Goal: Transaction & Acquisition: Purchase product/service

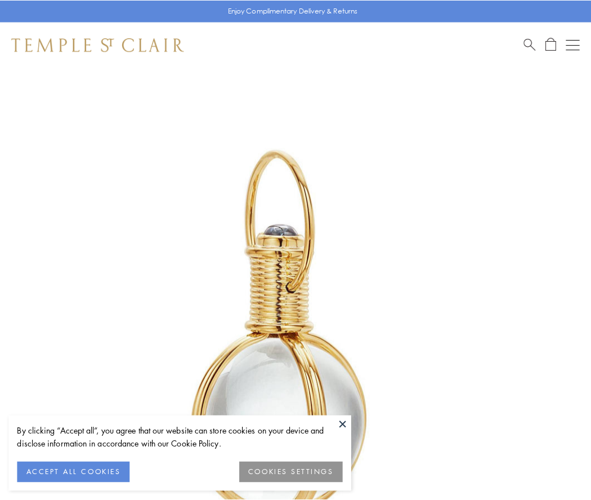
scroll to position [294, 0]
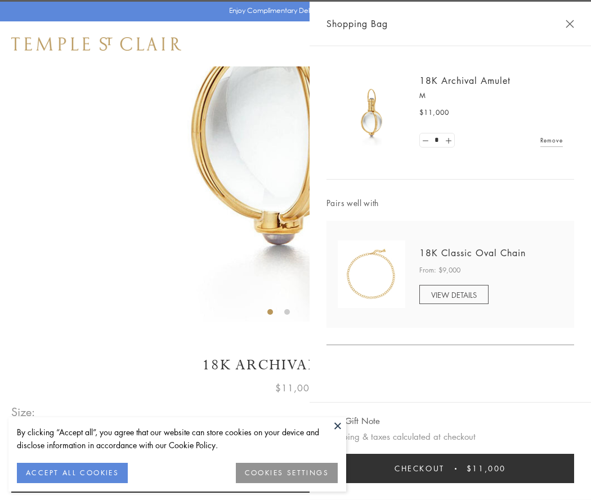
click at [450, 468] on button "Checkout $11,000" at bounding box center [451, 468] width 248 height 29
